Goal: Transaction & Acquisition: Book appointment/travel/reservation

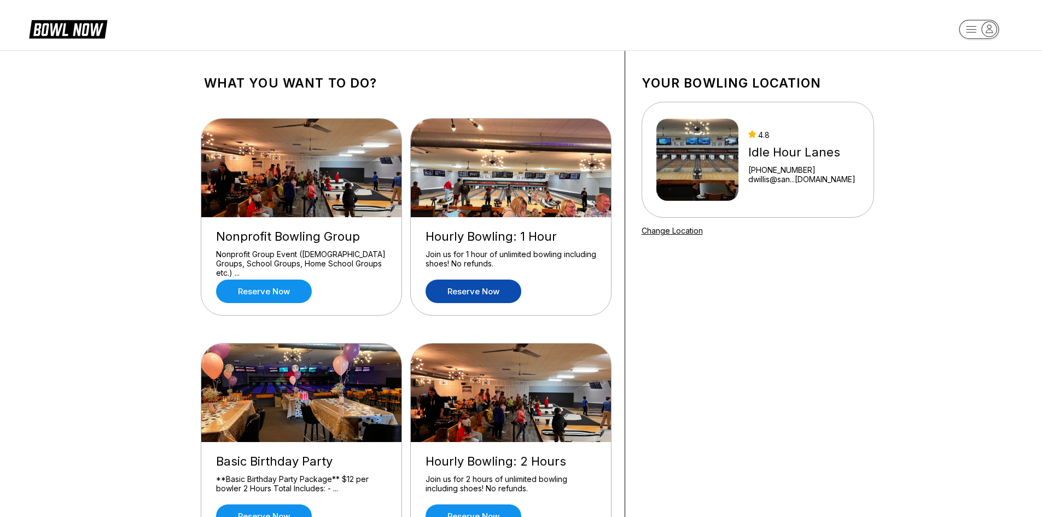
click at [477, 288] on link "Reserve now" at bounding box center [474, 291] width 96 height 24
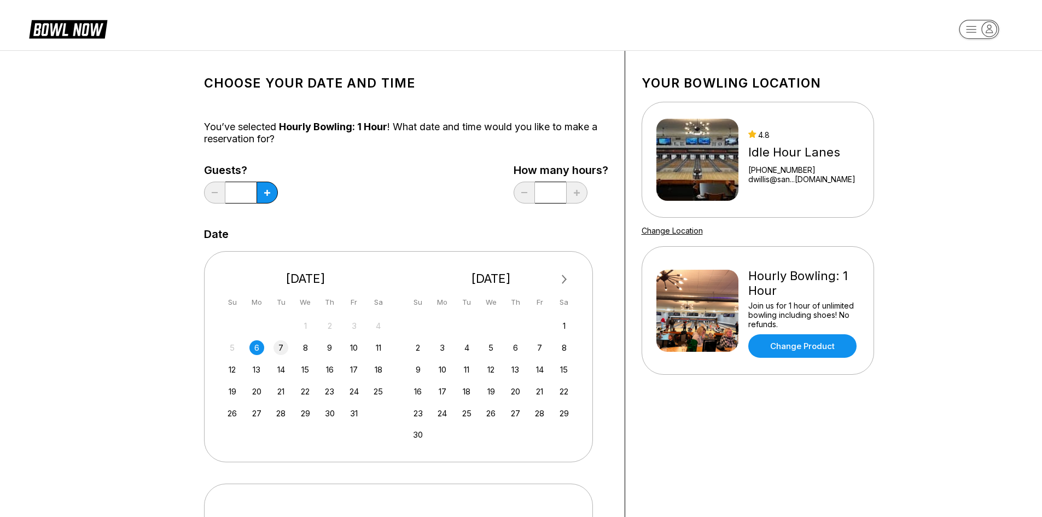
click at [277, 348] on div "7" at bounding box center [280, 347] width 15 height 15
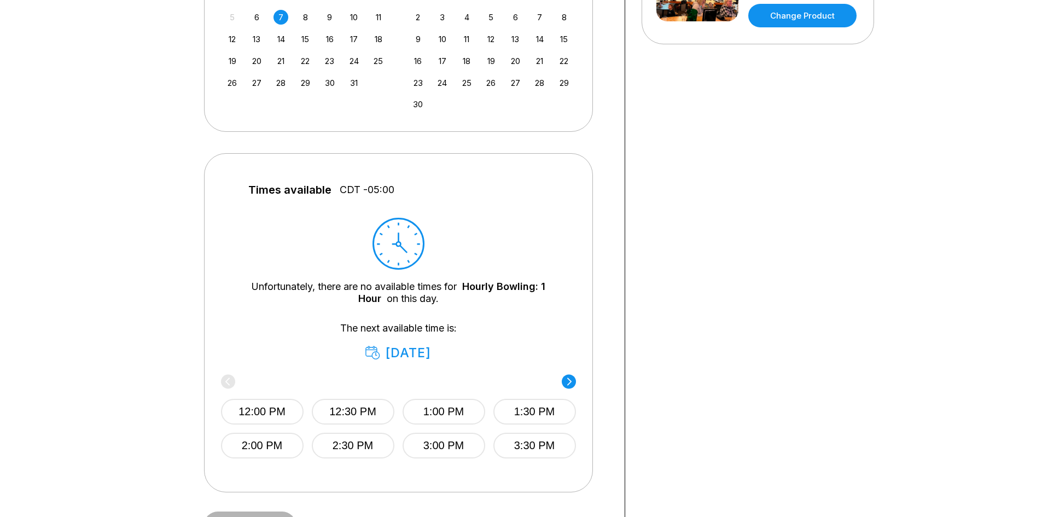
scroll to position [438, 0]
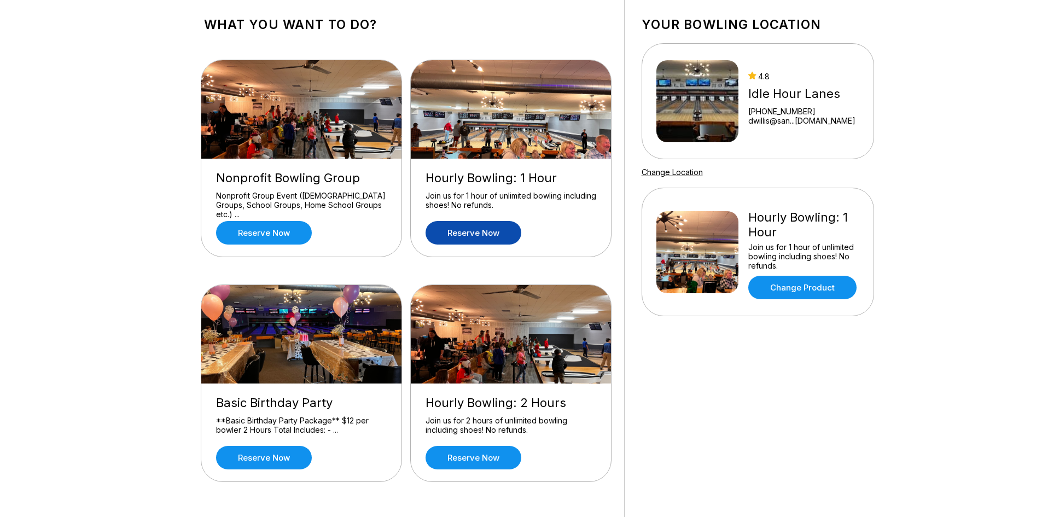
scroll to position [164, 0]
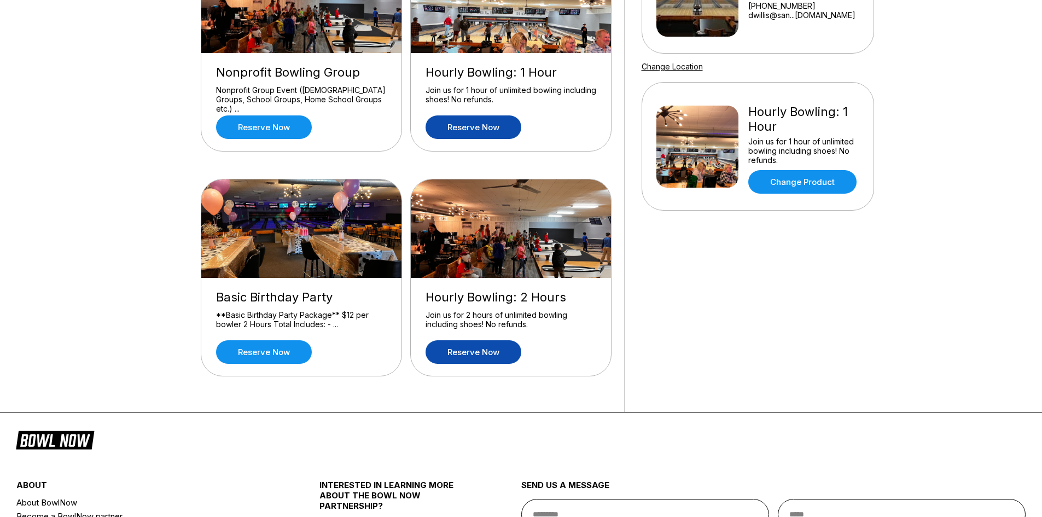
click at [477, 351] on link "Reserve now" at bounding box center [474, 352] width 96 height 24
